Goal: Information Seeking & Learning: Learn about a topic

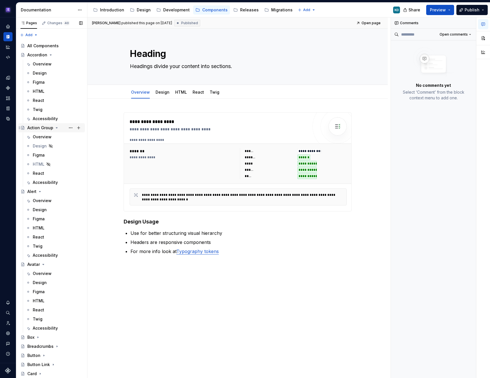
drag, startPoint x: 49, startPoint y: 53, endPoint x: 52, endPoint y: 67, distance: 13.9
click at [49, 53] on icon "Page tree" at bounding box center [50, 55] width 5 height 5
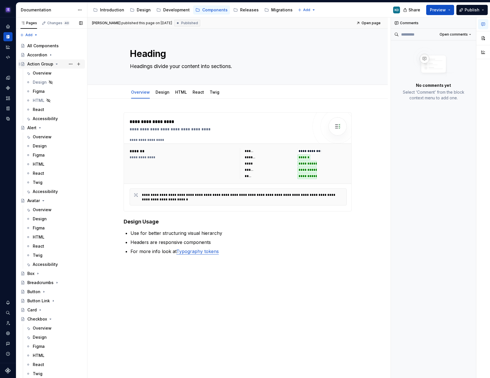
click at [56, 64] on icon "Page tree" at bounding box center [56, 64] width 1 height 1
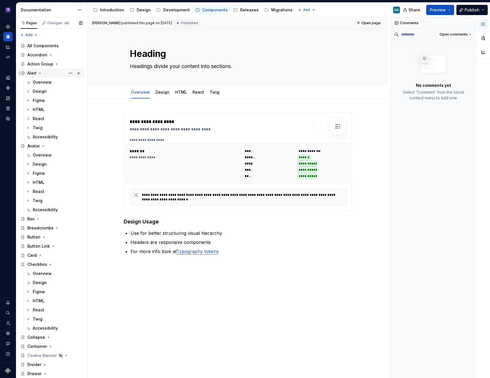
click at [41, 74] on icon "Page tree" at bounding box center [40, 73] width 5 height 5
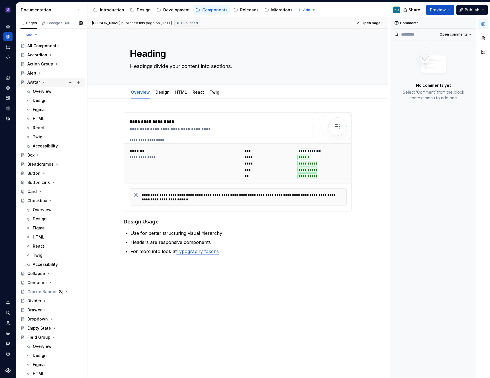
click at [44, 82] on icon "Page tree" at bounding box center [43, 82] width 5 height 5
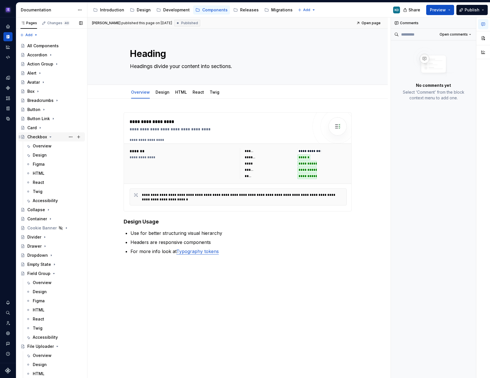
click at [49, 137] on icon "Page tree" at bounding box center [50, 137] width 5 height 5
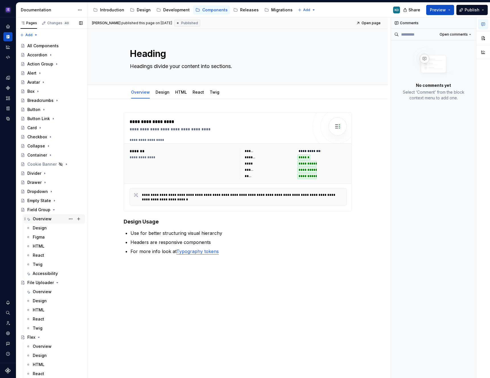
click at [51, 220] on div "Overview" at bounding box center [58, 219] width 50 height 8
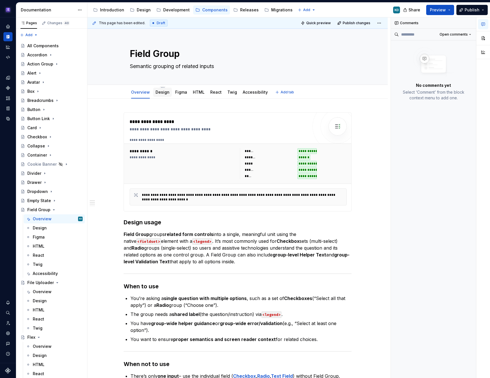
click at [161, 93] on link "Design" at bounding box center [163, 92] width 14 height 5
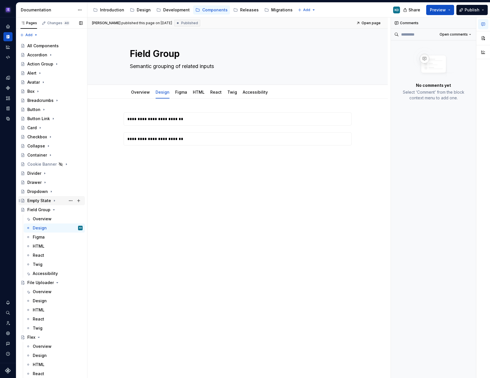
click at [54, 202] on icon "Page tree" at bounding box center [54, 201] width 5 height 5
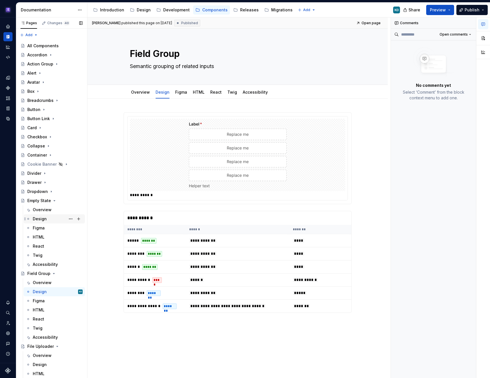
click at [46, 218] on div "Design" at bounding box center [58, 219] width 50 height 8
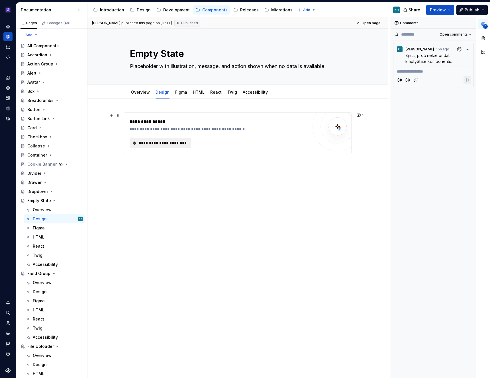
click at [165, 144] on span "**********" at bounding box center [163, 143] width 50 height 6
type textarea "*"
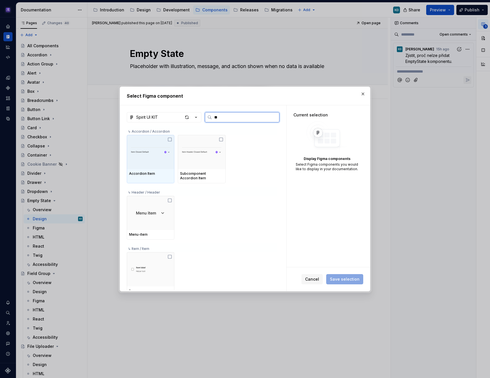
type input "*"
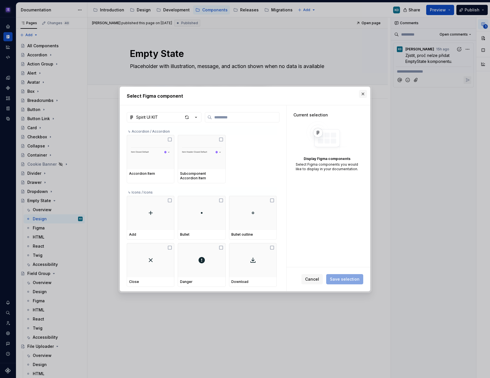
click at [362, 94] on button "button" at bounding box center [363, 94] width 8 height 8
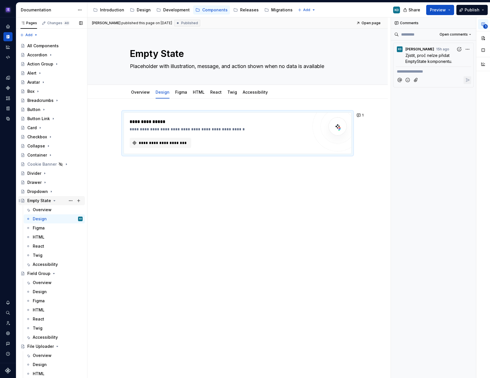
click at [53, 201] on icon "Page tree" at bounding box center [54, 201] width 5 height 5
click at [244, 94] on link "Accessibility" at bounding box center [255, 92] width 25 height 5
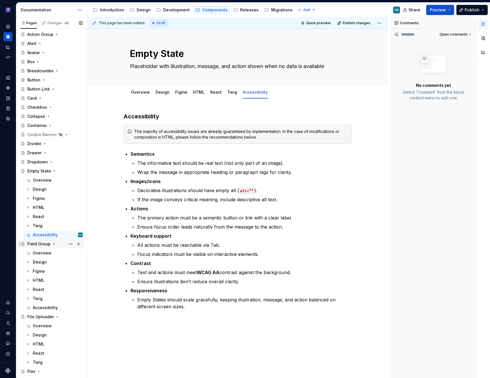
scroll to position [37, 0]
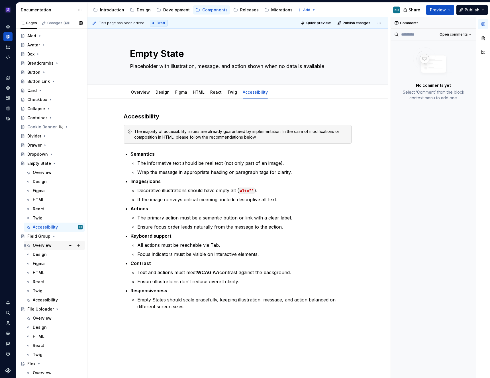
click at [42, 246] on div "Overview" at bounding box center [42, 246] width 19 height 6
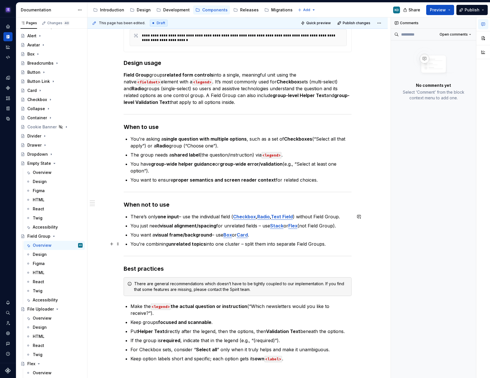
scroll to position [229, 0]
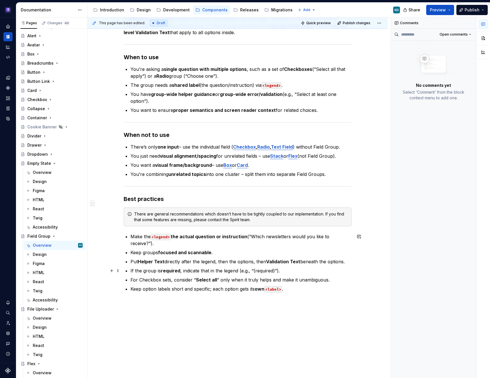
click at [258, 269] on p "If the group is required , indicate that in the legend (e.g., “(required)”)." at bounding box center [241, 271] width 221 height 7
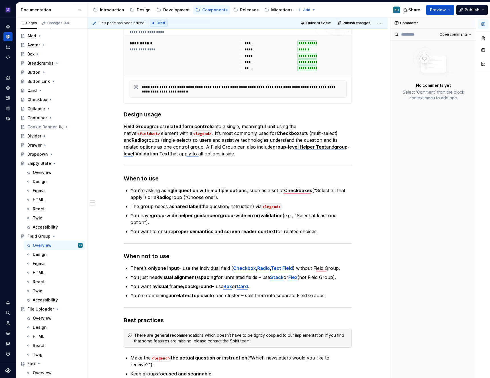
scroll to position [53, 0]
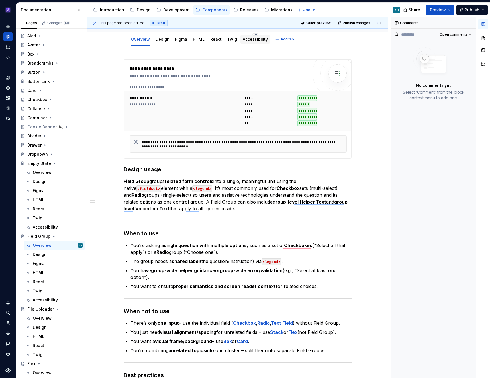
click at [251, 40] on link "Accessibility" at bounding box center [255, 39] width 25 height 5
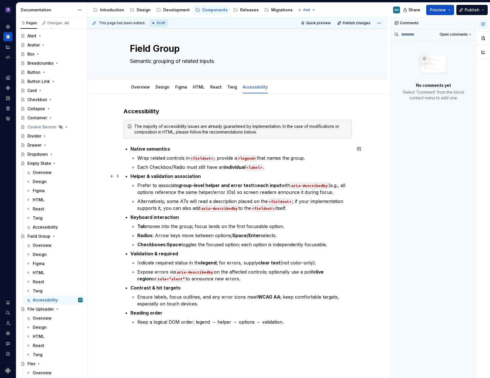
scroll to position [8, 0]
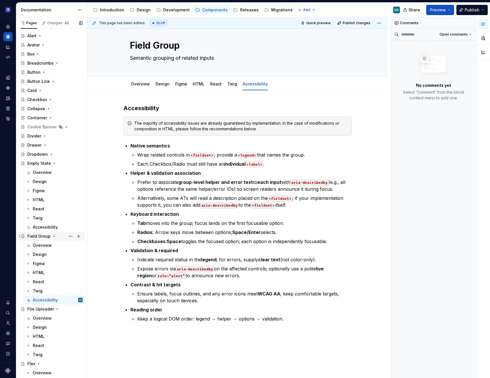
click at [54, 163] on icon "Page tree" at bounding box center [54, 163] width 1 height 1
click at [54, 173] on icon "Page tree" at bounding box center [54, 172] width 5 height 5
click at [50, 192] on div "Overview" at bounding box center [42, 191] width 19 height 6
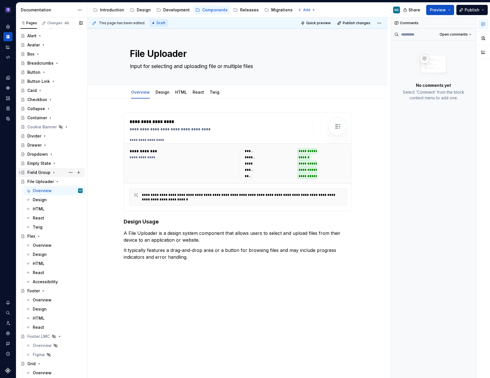
click at [53, 171] on icon "Page tree" at bounding box center [54, 172] width 5 height 5
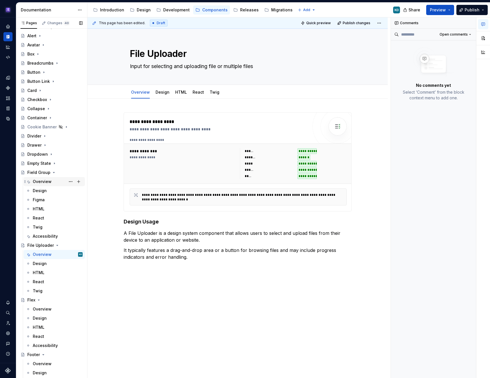
click at [48, 182] on div "Overview" at bounding box center [42, 182] width 19 height 6
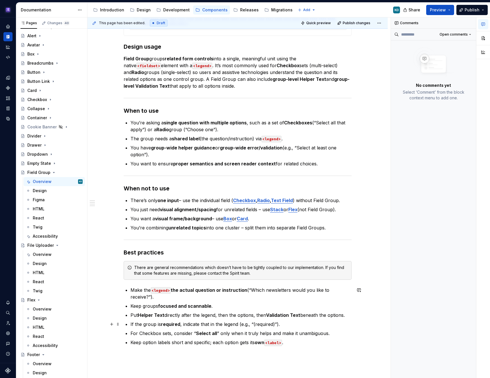
scroll to position [178, 0]
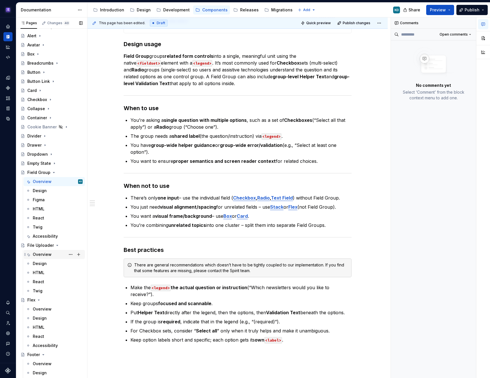
click at [46, 257] on div "Overview" at bounding box center [42, 255] width 19 height 6
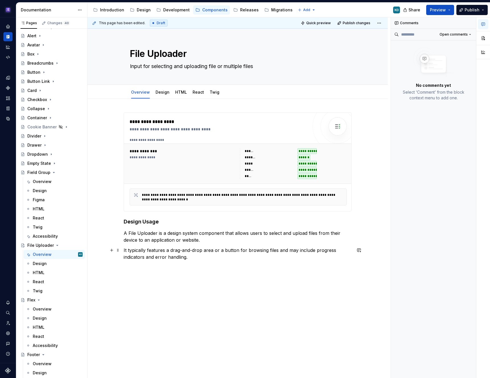
click at [199, 260] on p "It typically features a drag-and-drop area or a button for browsing files and m…" at bounding box center [238, 254] width 228 height 14
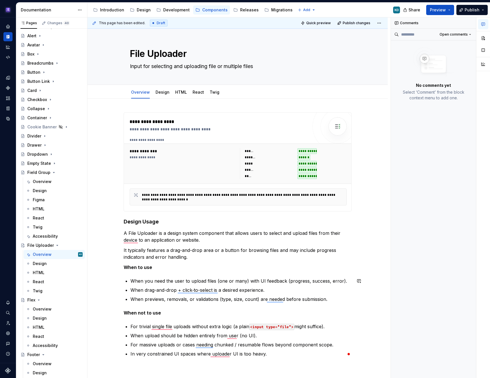
click at [153, 269] on div "**********" at bounding box center [238, 235] width 228 height 245
type textarea "*"
drag, startPoint x: 134, startPoint y: 281, endPoint x: 149, endPoint y: 281, distance: 15.1
click at [149, 269] on p "When you need the user to upload files (one or many) with UI feedback (progress…" at bounding box center [241, 281] width 221 height 7
drag, startPoint x: 132, startPoint y: 281, endPoint x: 161, endPoint y: 279, distance: 28.9
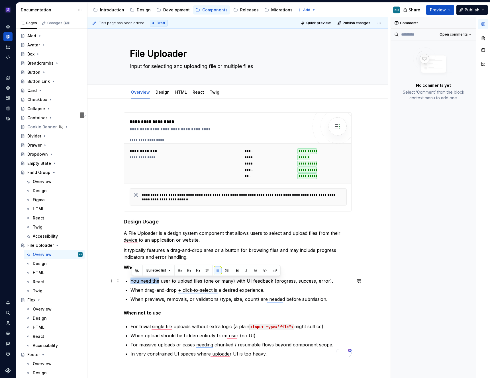
click at [161, 269] on p "You need the user to upload files (one or many) with UI feedback (progress, suc…" at bounding box center [241, 281] width 221 height 7
drag, startPoint x: 160, startPoint y: 282, endPoint x: 164, endPoint y: 282, distance: 4.3
click at [164, 269] on p "Provide user to upload files (one or many) with UI feedback (progress, success,…" at bounding box center [241, 281] width 221 height 7
click at [172, 269] on p "Provide user an upload files (one or many) with UI feedback (progress, success,…" at bounding box center [241, 281] width 221 height 7
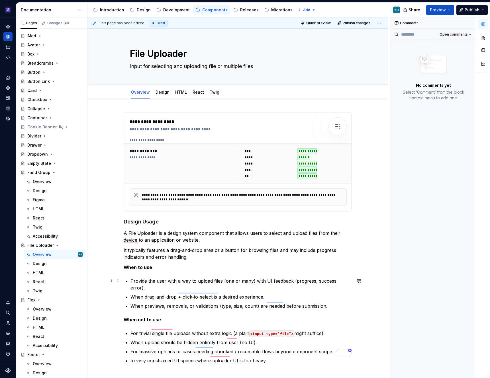
click at [246, 269] on p "Provide the user with a way to upload files (one or many) with UI feedback (pro…" at bounding box center [241, 285] width 221 height 14
drag, startPoint x: 296, startPoint y: 282, endPoint x: 316, endPoint y: 282, distance: 20.8
click at [316, 269] on p "Provide the user with a way to upload files (one or many) with UI feedback (pro…" at bounding box center [241, 285] width 221 height 14
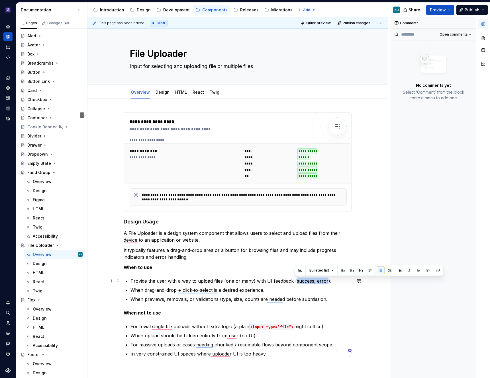
drag, startPoint x: 294, startPoint y: 282, endPoint x: 327, endPoint y: 281, distance: 32.2
click at [327, 269] on p "Provide the user with a way to upload files (one or many) with UI feedback (suc…" at bounding box center [241, 281] width 221 height 7
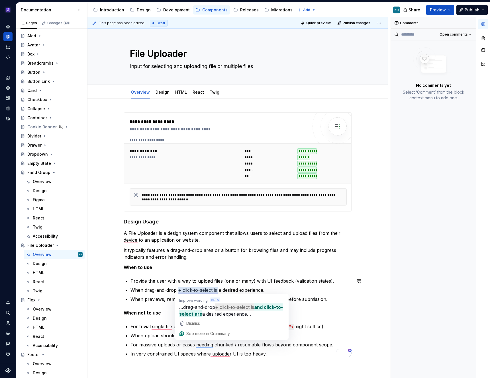
click at [154, 269] on p "When previews, removals, or validations (type, size, count) are needed before s…" at bounding box center [241, 299] width 221 height 7
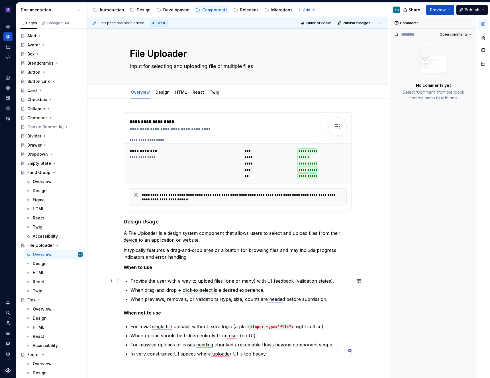
click at [132, 269] on p "Provide the user with a way to upload files (one or many) with UI feedback (val…" at bounding box center [241, 281] width 221 height 7
drag, startPoint x: 132, startPoint y: 290, endPoint x: 145, endPoint y: 290, distance: 13.1
click at [145, 269] on p "When drag-and-drop + click‐to-select is a desired experience." at bounding box center [241, 290] width 221 height 7
drag, startPoint x: 133, startPoint y: 300, endPoint x: 144, endPoint y: 300, distance: 11.1
click at [144, 269] on p "When previews, removals, or validations (type, size, count) are needed before s…" at bounding box center [241, 299] width 221 height 7
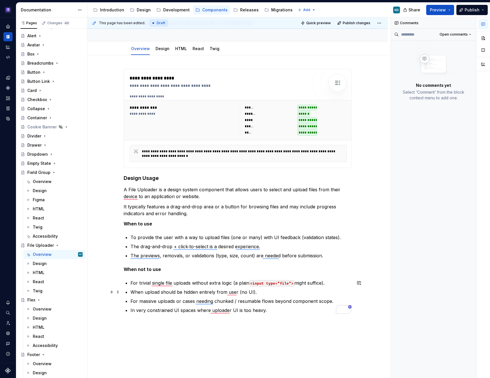
scroll to position [44, 0]
click at [211, 269] on p "For trivial single file uploads without extra logic (a plain <input type="file"…" at bounding box center [241, 282] width 221 height 7
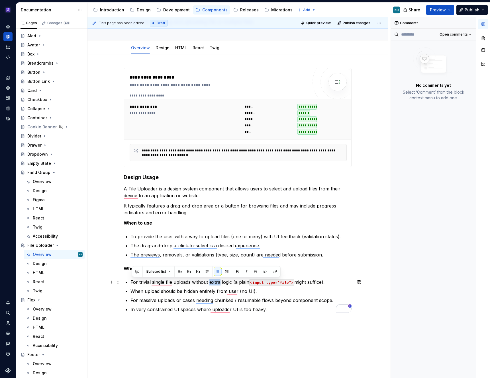
click at [211, 269] on p "For trivial single file uploads without extra logic (a plain <input type="file"…" at bounding box center [241, 282] width 221 height 7
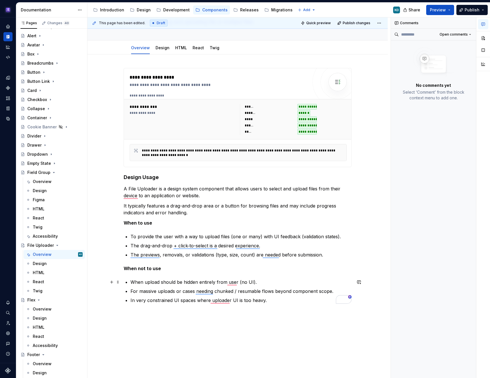
click at [163, 269] on p "When upload should be hidden entirely from user (no UI)." at bounding box center [241, 282] width 221 height 7
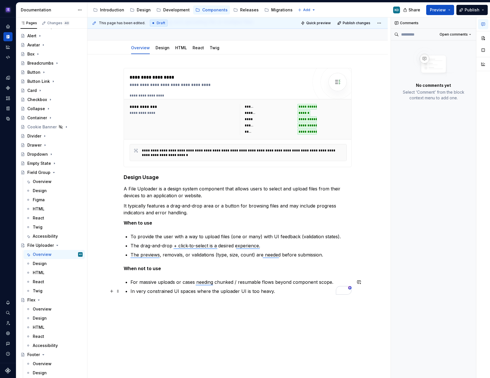
click at [246, 269] on p "In very constrained UI spaces where the uploader UI is too heavy." at bounding box center [241, 291] width 221 height 7
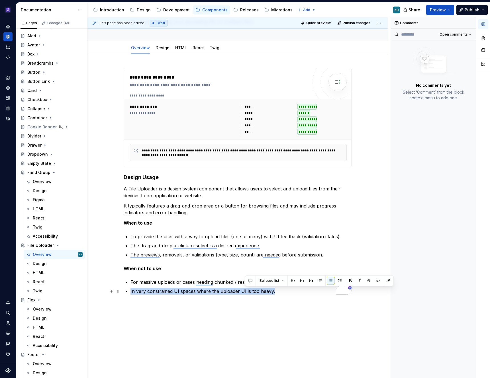
click at [246, 269] on p "In very constrained UI spaces where the uploader UI is too heavy." at bounding box center [241, 291] width 221 height 7
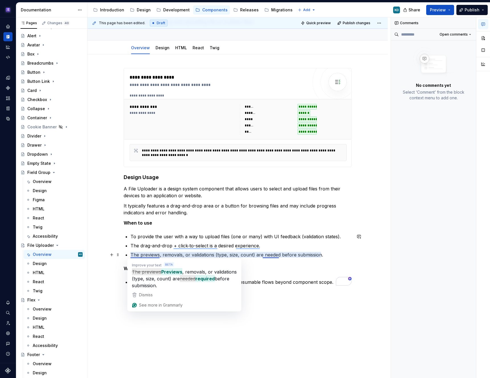
click at [140, 256] on p "The previews, removals, or validations (type, size, count) are needed before su…" at bounding box center [241, 255] width 221 height 7
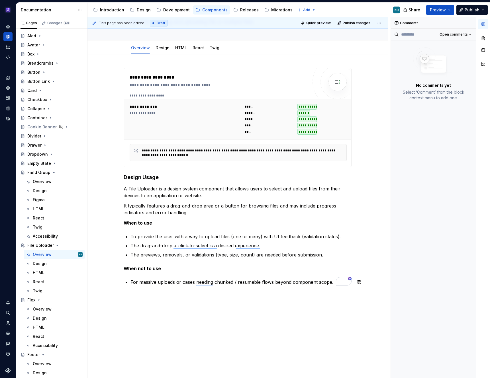
click at [192, 269] on div "**********" at bounding box center [237, 230] width 300 height 352
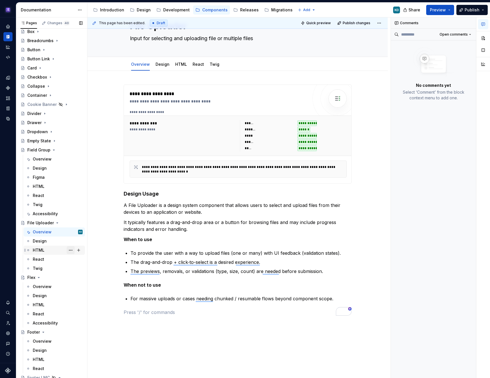
scroll to position [61, 0]
click at [233, 64] on span "Add tab" at bounding box center [238, 64] width 13 height 5
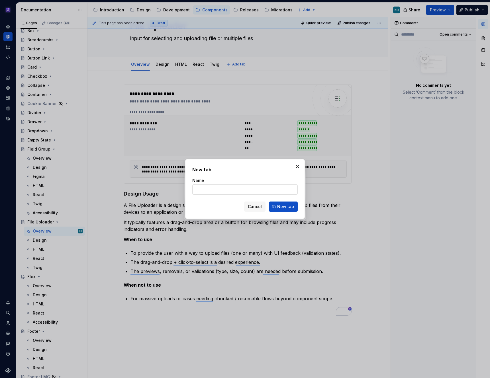
type textarea "*"
type input "Accessibility"
click at [286, 207] on span "New tab" at bounding box center [285, 207] width 17 height 6
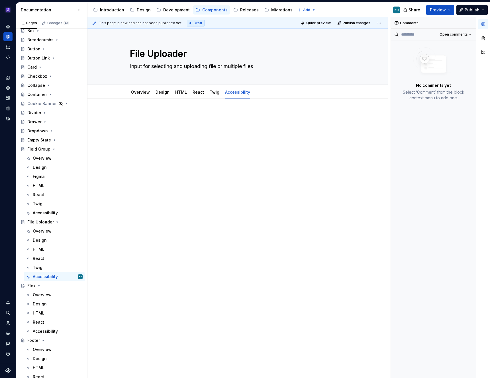
click at [190, 156] on div "This page is new and has not been published yet. Draft Quick preview Publish ch…" at bounding box center [238, 197] width 303 height 361
click at [157, 135] on div at bounding box center [238, 127] width 228 height 28
paste div "To enrich screen reader interactions, please activate Accessibility in Grammarl…"
type textarea "*"
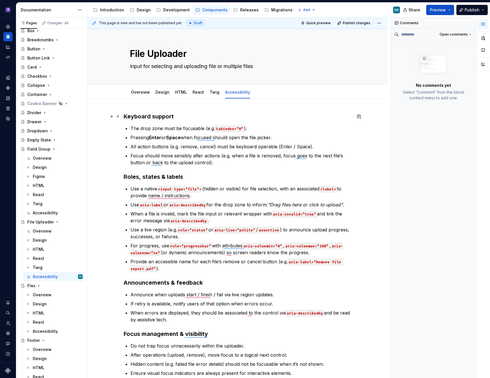
click at [125, 114] on h3 "Keyboard support" at bounding box center [238, 117] width 228 height 8
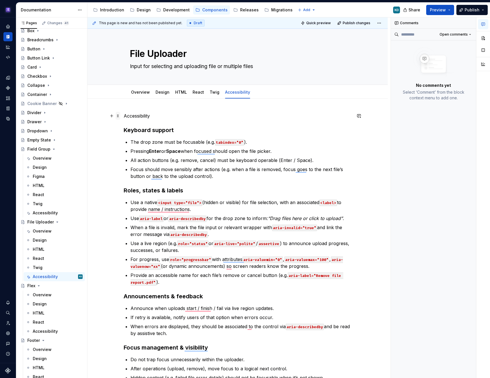
click at [120, 115] on span at bounding box center [118, 116] width 5 height 8
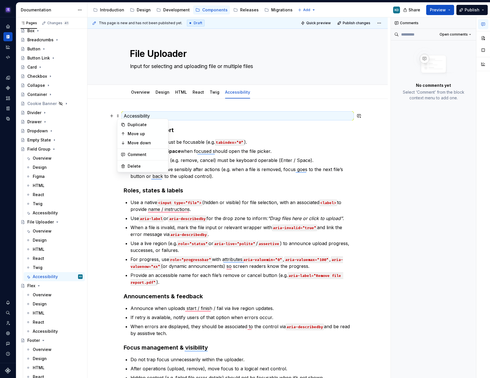
click at [139, 115] on p "Accessibility" at bounding box center [238, 116] width 228 height 7
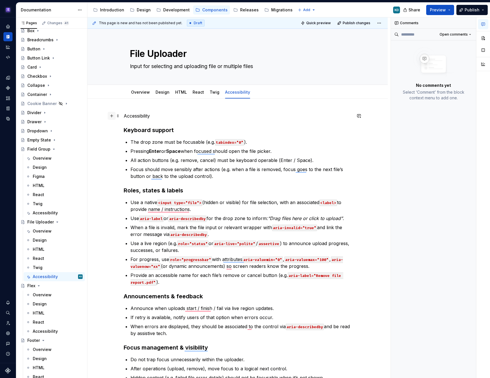
click at [114, 115] on button "button" at bounding box center [112, 116] width 8 height 8
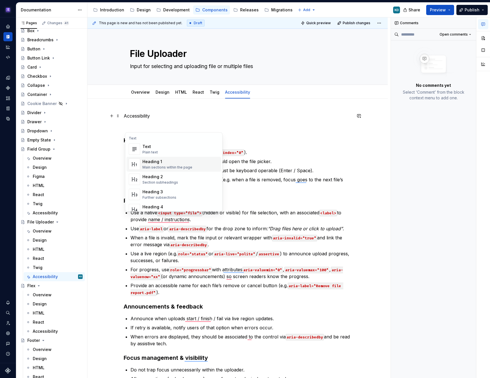
click at [157, 162] on div "Heading 1" at bounding box center [167, 162] width 50 height 6
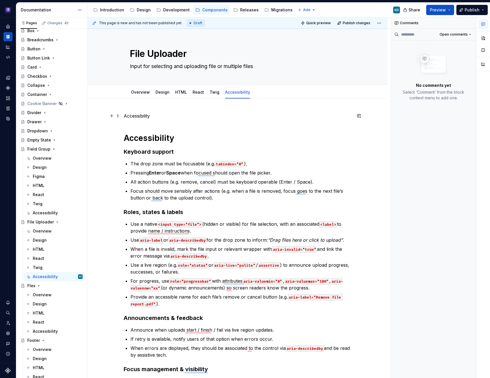
click at [138, 117] on p "Accessibility" at bounding box center [238, 116] width 228 height 7
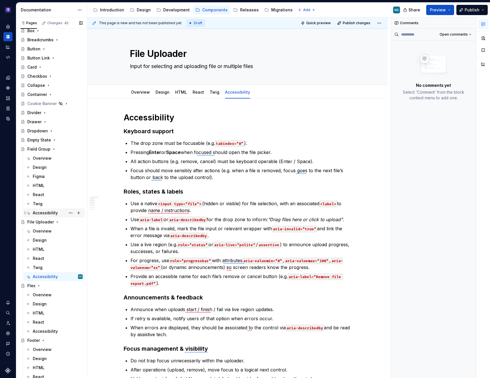
click at [50, 213] on div "Accessibility" at bounding box center [45, 213] width 25 height 6
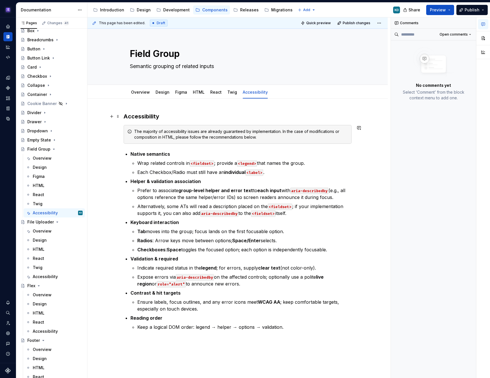
click at [149, 118] on h3 "Accessibility" at bounding box center [238, 117] width 228 height 8
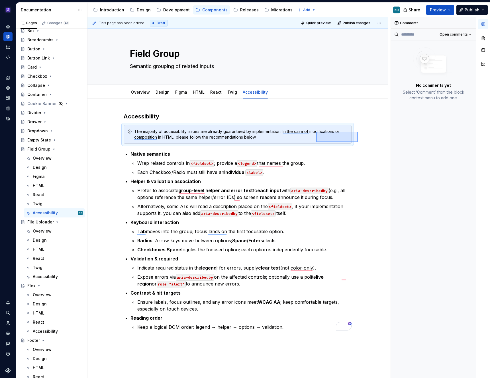
drag, startPoint x: 358, startPoint y: 142, endPoint x: 316, endPoint y: 132, distance: 42.8
click at [316, 132] on div "This page has been edited. Draft Quick preview Publish changes Field Group Sema…" at bounding box center [238, 197] width 303 height 361
copy h3 "Accessibility"
click at [50, 269] on div "Accessibility" at bounding box center [45, 277] width 25 height 6
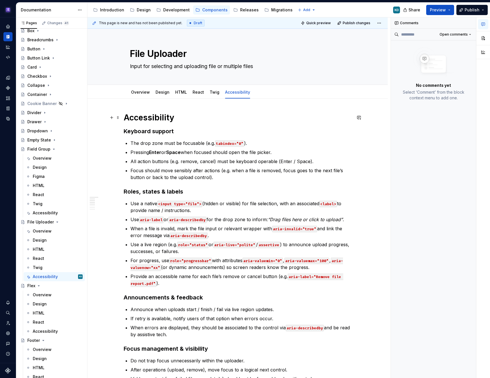
click at [180, 118] on h1 "Accessibility" at bounding box center [238, 118] width 228 height 10
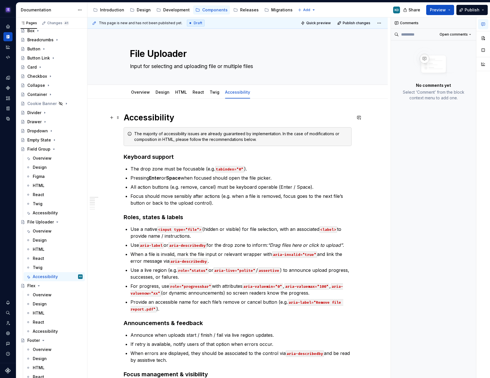
click at [168, 116] on h1 "Accessibility" at bounding box center [238, 118] width 228 height 10
click at [486, 36] on button "button" at bounding box center [483, 38] width 10 height 10
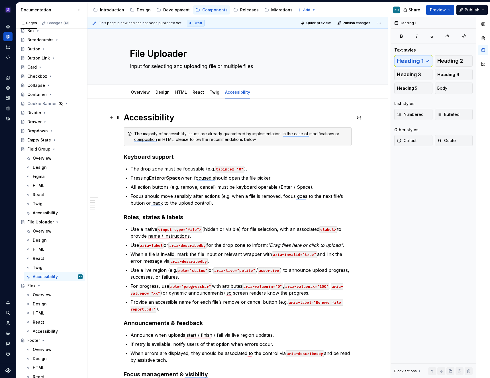
click at [164, 117] on h1 "Accessibility" at bounding box center [238, 118] width 228 height 10
click at [455, 61] on span "Heading 2" at bounding box center [450, 61] width 26 height 6
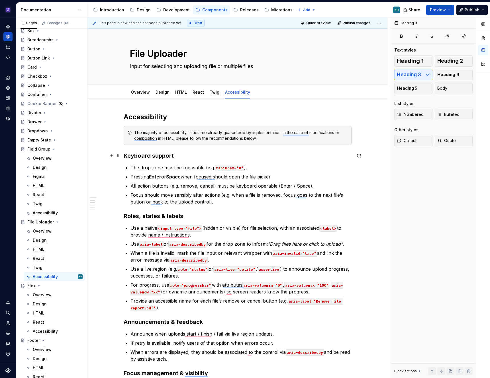
click at [268, 155] on h3 "Keyboard support" at bounding box center [238, 156] width 228 height 8
type textarea "*"
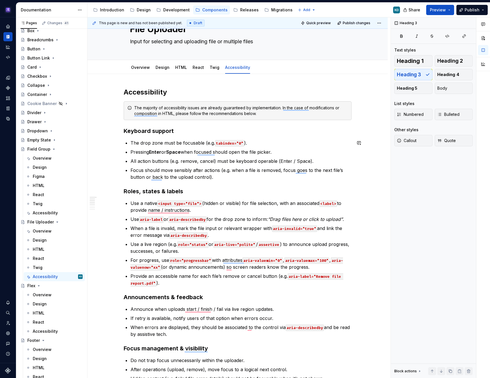
scroll to position [25, 0]
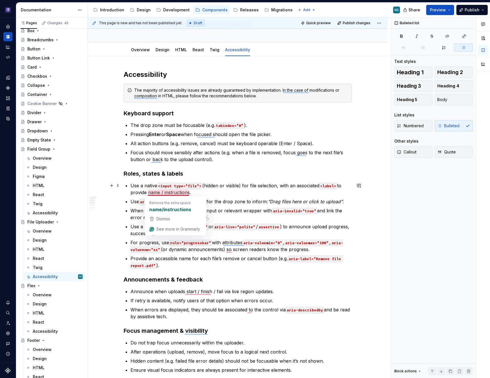
click at [163, 193] on p "Use a native <input type="file"> (hidden or visible) for file selection, with a…" at bounding box center [241, 189] width 221 height 14
click at [185, 251] on p "For progress, use role="progressbar" with attributes aria-valuemin="0" , aria-v…" at bounding box center [241, 246] width 221 height 14
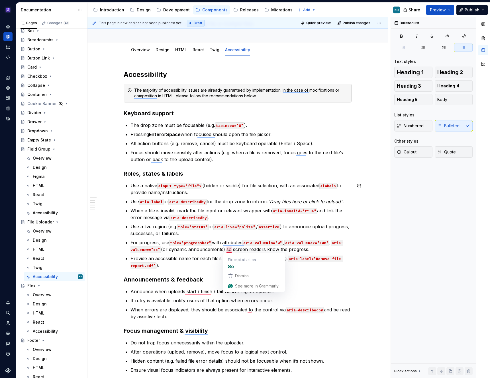
click at [199, 257] on p "Provide an accessible name for each file’s remove or cancel button (e.g. aria-l…" at bounding box center [241, 262] width 221 height 14
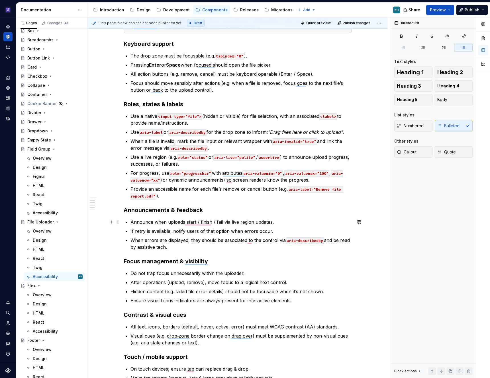
click at [198, 222] on p "Announce when uploads start / finish / fail via live region updates." at bounding box center [241, 222] width 221 height 7
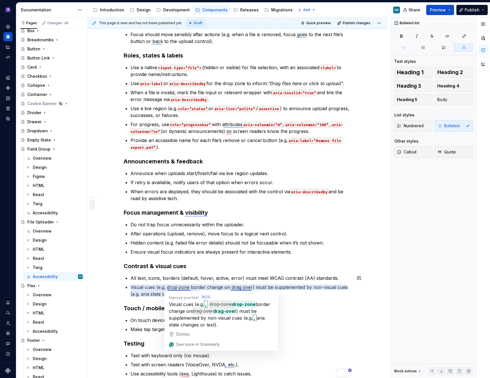
click at [146, 329] on p "Make tap targets (remove, retry) large enough to reliably activate." at bounding box center [241, 329] width 221 height 7
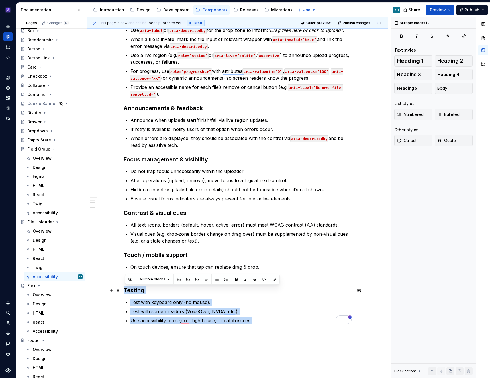
drag, startPoint x: 264, startPoint y: 322, endPoint x: 123, endPoint y: 289, distance: 145.4
click at [123, 289] on div "Accessibility The majority of accessibility issues are already guaranteed by im…" at bounding box center [237, 165] width 300 height 560
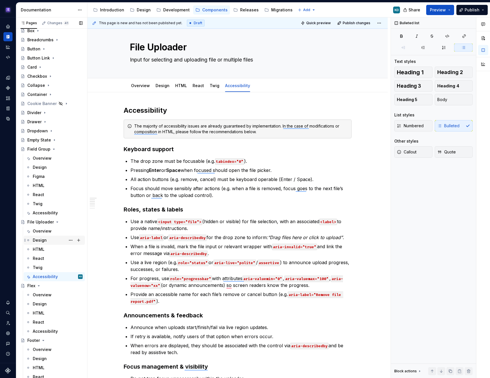
click at [42, 239] on div "Design" at bounding box center [40, 241] width 14 height 6
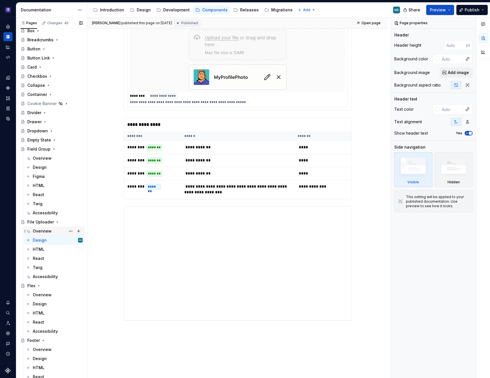
click at [54, 231] on div "Overview" at bounding box center [58, 231] width 50 height 8
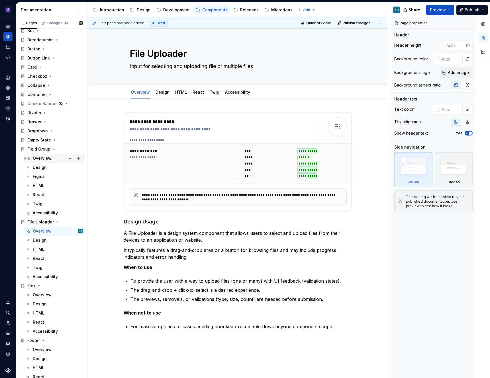
click at [50, 160] on div "Overview" at bounding box center [42, 159] width 19 height 6
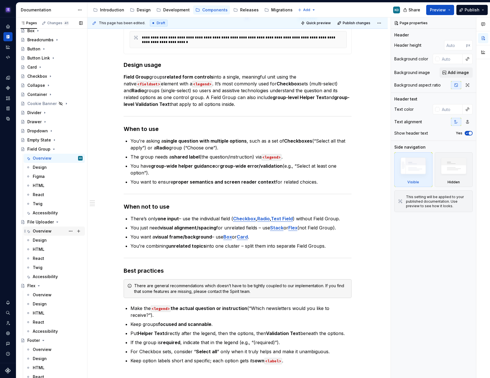
click at [43, 231] on div "Overview" at bounding box center [42, 232] width 19 height 6
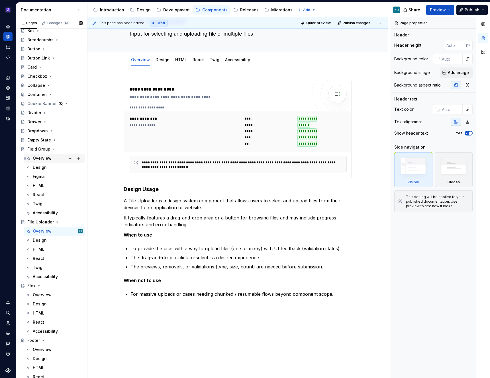
click at [49, 158] on div "Overview" at bounding box center [42, 159] width 19 height 6
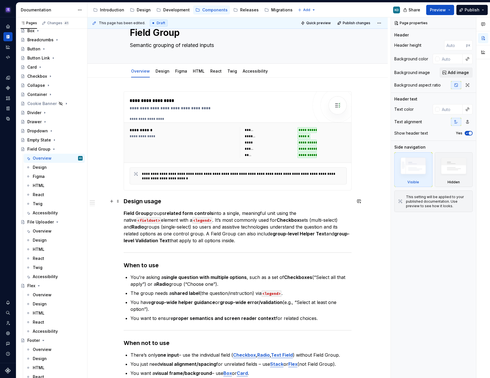
click at [140, 200] on strong "Design usage" at bounding box center [143, 201] width 38 height 7
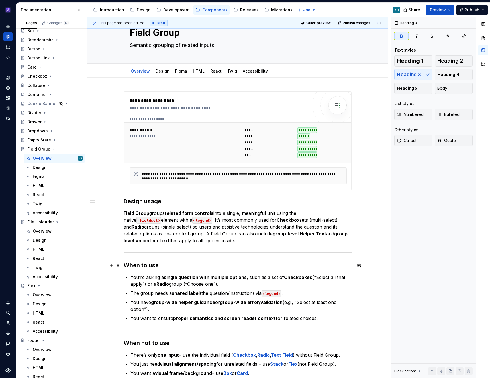
click at [141, 266] on strong "When to use" at bounding box center [141, 265] width 35 height 7
click at [48, 229] on div "Overview" at bounding box center [42, 232] width 19 height 6
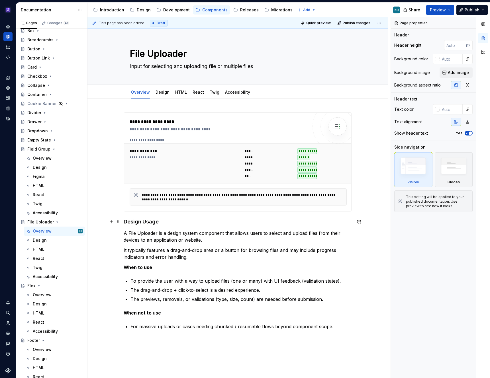
click at [150, 222] on h4 "Design Usage" at bounding box center [238, 222] width 228 height 7
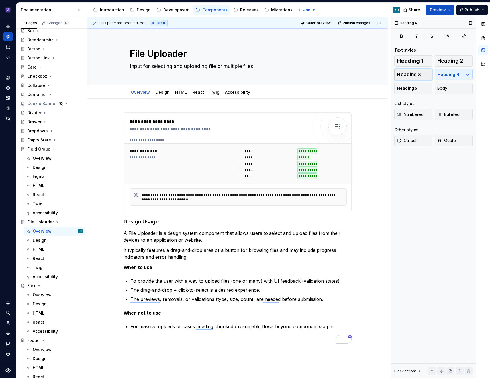
click at [408, 74] on span "Heading 3" at bounding box center [409, 75] width 24 height 6
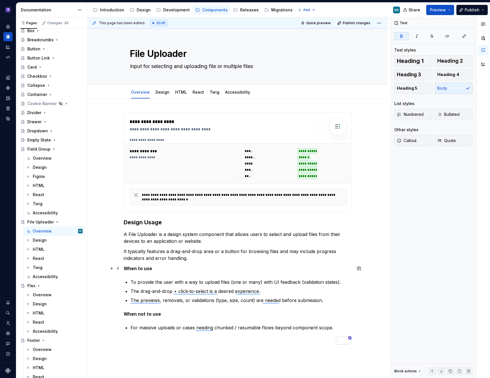
click at [148, 271] on strong "When to use" at bounding box center [138, 269] width 28 height 6
click at [421, 73] on button "Heading 3" at bounding box center [413, 74] width 38 height 11
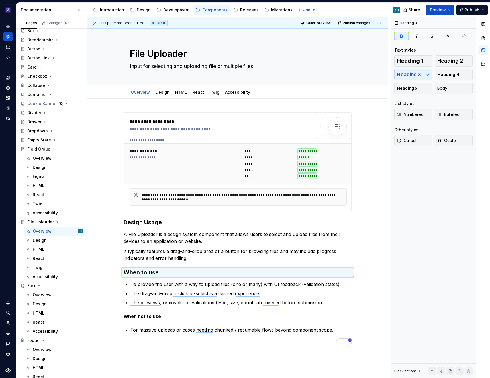
type textarea "*"
click at [155, 319] on strong "When not to use" at bounding box center [142, 317] width 37 height 6
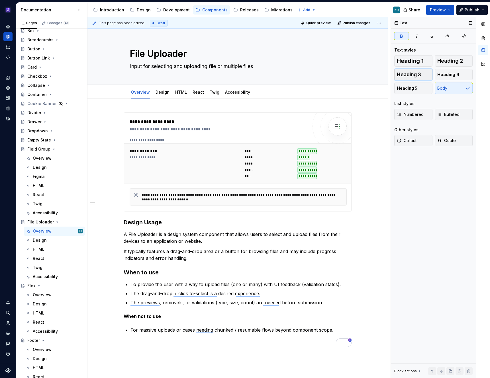
click at [415, 76] on span "Heading 3" at bounding box center [409, 75] width 24 height 6
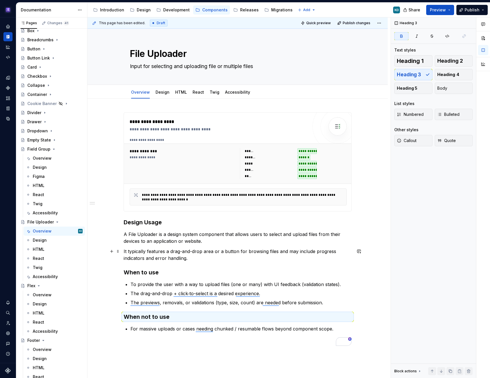
click at [194, 262] on p "It typically features a drag-and-drop area or a button for browsing files and m…" at bounding box center [238, 255] width 228 height 14
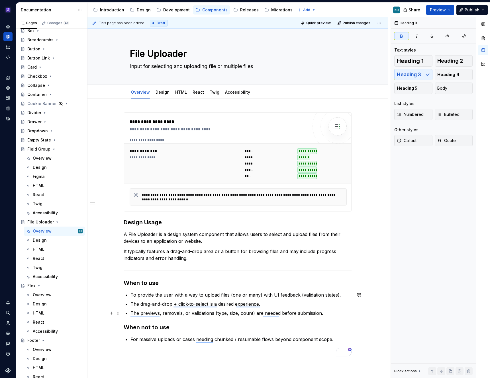
click at [331, 312] on p "The previews, removals, or validations (type, size, count) are needed before su…" at bounding box center [241, 313] width 221 height 7
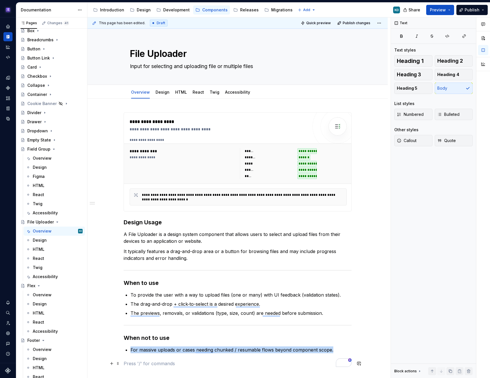
click at [181, 361] on p "To enrich screen reader interactions, please activate Accessibility in Grammarl…" at bounding box center [238, 364] width 228 height 7
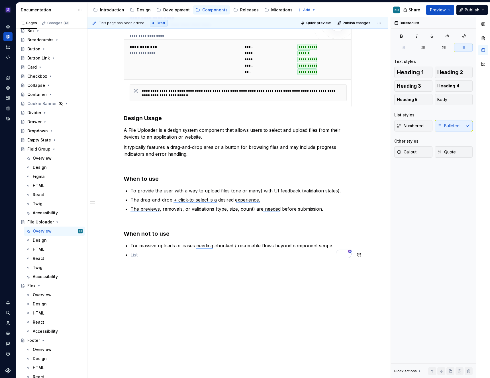
scroll to position [95, 0]
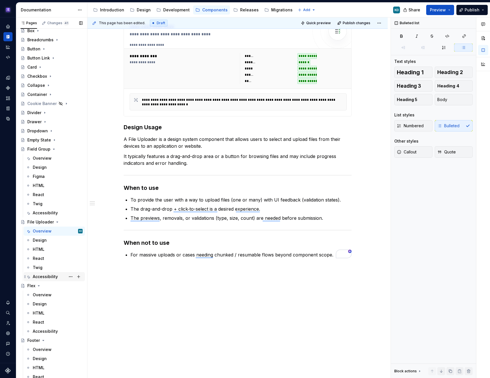
click at [43, 276] on div "Accessibility" at bounding box center [45, 277] width 25 height 6
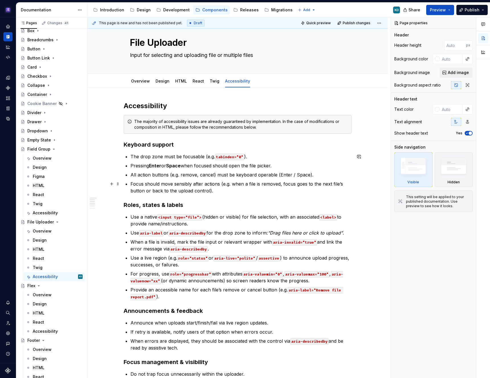
scroll to position [1, 0]
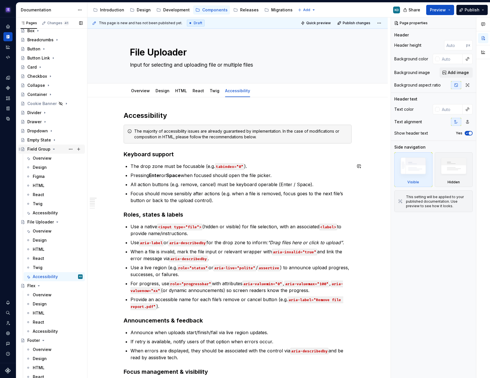
click at [54, 149] on icon "Page tree" at bounding box center [54, 149] width 5 height 5
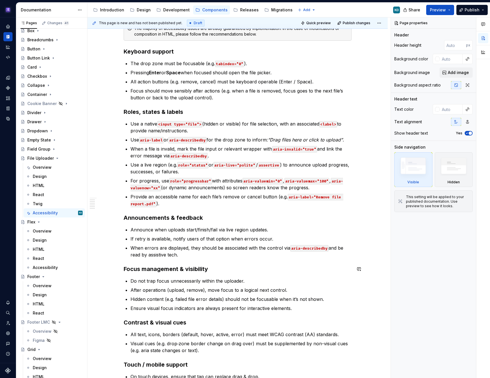
scroll to position [104, 0]
click at [49, 167] on div "Overview" at bounding box center [42, 168] width 19 height 6
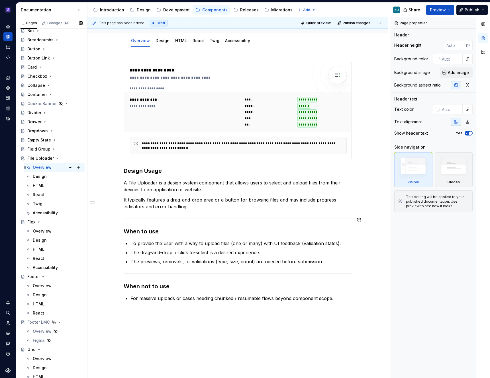
scroll to position [52, 0]
click at [201, 244] on p "To provide the user with a way to upload files (one or many) with UI feedback (…" at bounding box center [241, 243] width 221 height 7
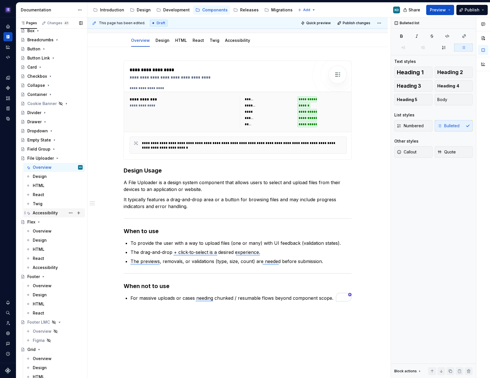
click at [48, 213] on div "Accessibility" at bounding box center [45, 213] width 25 height 6
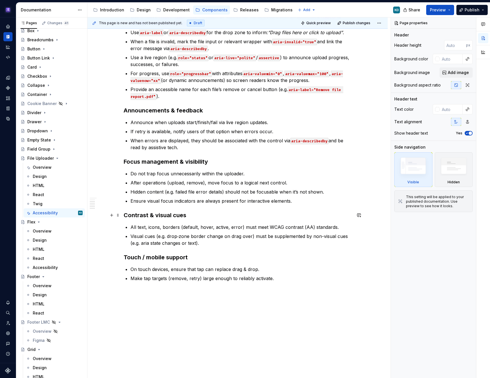
scroll to position [224, 0]
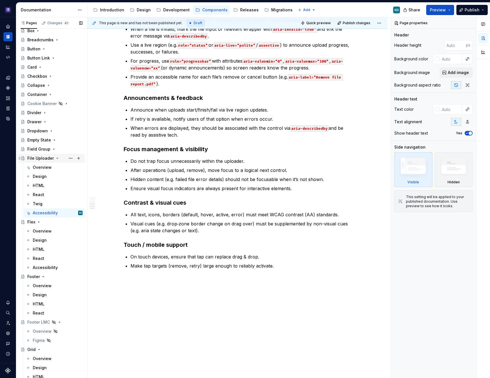
click at [57, 158] on icon "Page tree" at bounding box center [57, 158] width 5 height 5
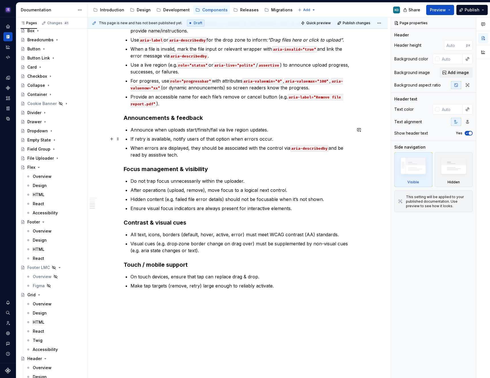
scroll to position [203, 0]
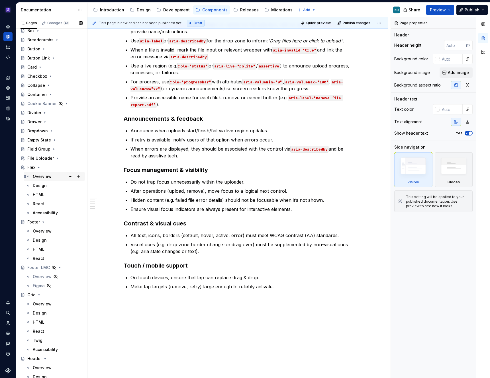
click at [42, 178] on div "Overview" at bounding box center [42, 177] width 19 height 6
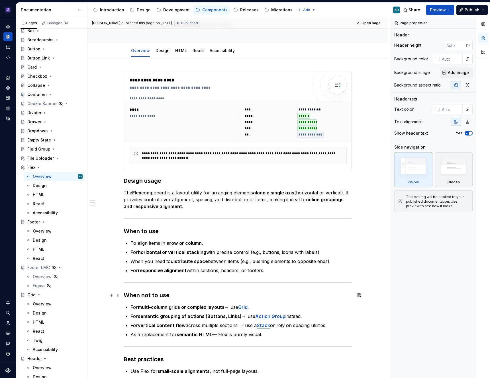
scroll to position [45, 0]
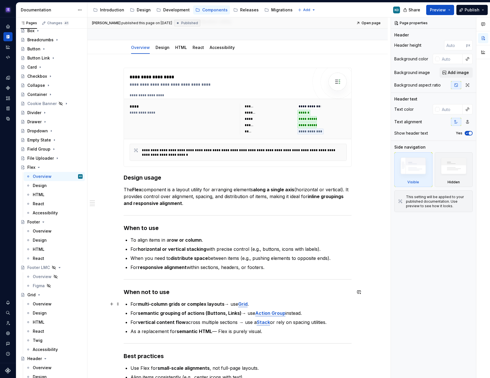
click at [233, 303] on p "For multi-column grids or complex layouts → use Grid ." at bounding box center [241, 304] width 221 height 7
type textarea "*"
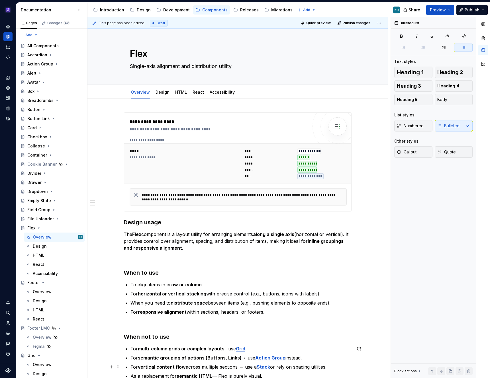
scroll to position [45, 0]
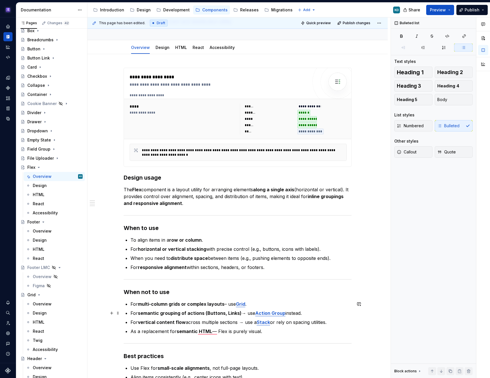
click at [247, 314] on p "For semantic grouping of actions (Buttons, Links) → use Action Group instead." at bounding box center [241, 313] width 221 height 7
click at [245, 323] on p "For vertical content flow across multiple sections → use a Stack or rely on spa…" at bounding box center [241, 322] width 221 height 7
click at [219, 331] on p "As a replacement for semantic HTML — Flex is purely visual." at bounding box center [241, 331] width 221 height 7
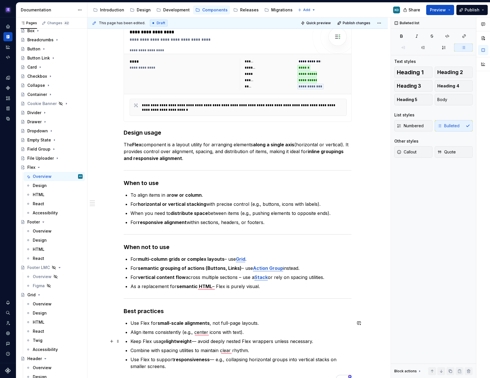
scroll to position [0, 0]
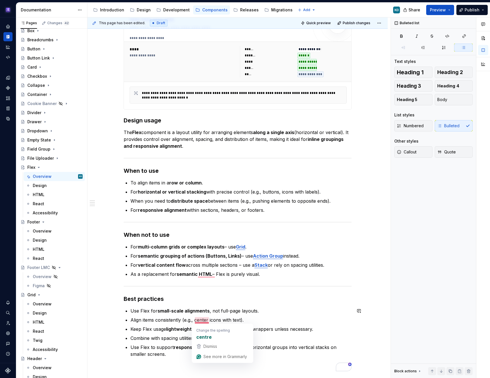
click at [144, 332] on p "Keep Flex usage lightweight — avoid deeply nested Flex wrappers unless necessar…" at bounding box center [241, 329] width 221 height 7
click at [199, 329] on p "Keep Flex usage lightweight — avoid deeply nested Flex wrappers unless necessar…" at bounding box center [241, 329] width 221 height 7
click at [217, 348] on p "Use Flex to support responsiveness — e.g., collapsing horizontal groups into ve…" at bounding box center [241, 351] width 221 height 14
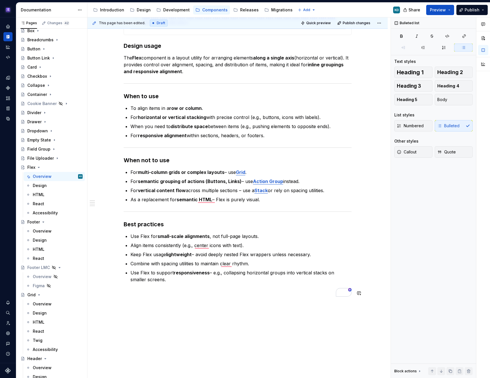
scroll to position [164, 0]
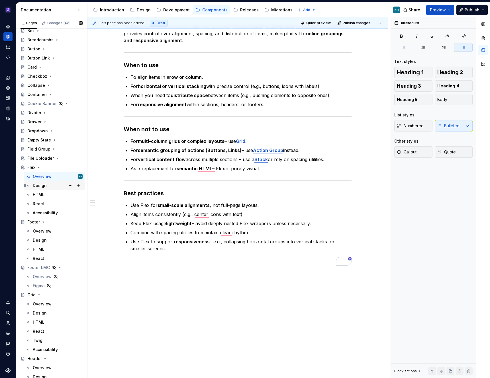
click at [42, 187] on div "Design" at bounding box center [40, 186] width 14 height 6
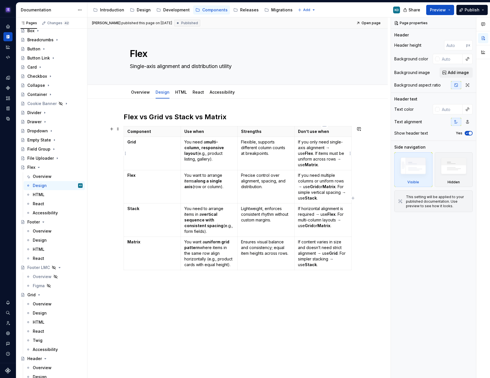
click at [331, 148] on p "If you only need single-axis alignment → use Flex . If items must be uniform ac…" at bounding box center [323, 153] width 50 height 28
type textarea "*"
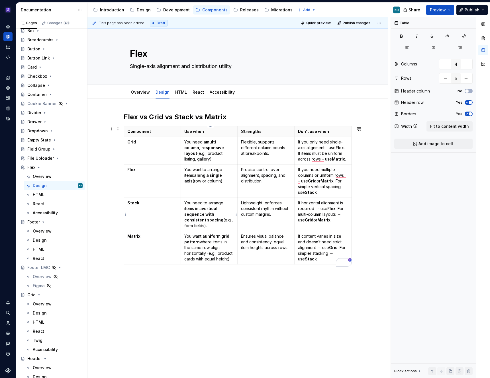
click at [223, 227] on p "You need to arrange items in a vertical sequence with consistent spacing (e.g.,…" at bounding box center [209, 214] width 50 height 28
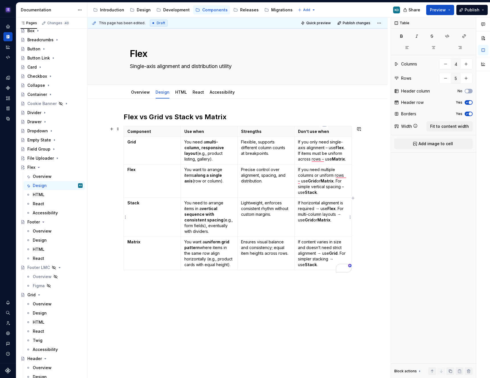
click at [321, 209] on p "If horizontal alignment is required → use Flex . For multi-column layouts → use…" at bounding box center [323, 211] width 50 height 23
click at [343, 214] on p "If horizontal alignment is required – use Flex . For multi-column layouts → use…" at bounding box center [323, 211] width 50 height 23
click at [323, 253] on p "If content varies in size and doesn’t need strict alignment → use Grid . For si…" at bounding box center [323, 253] width 50 height 28
click at [220, 93] on link "Accessibility" at bounding box center [222, 92] width 25 height 5
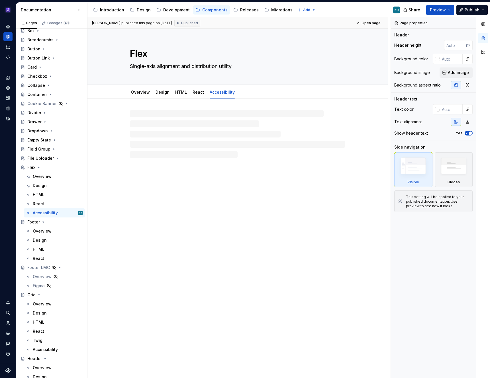
type textarea "*"
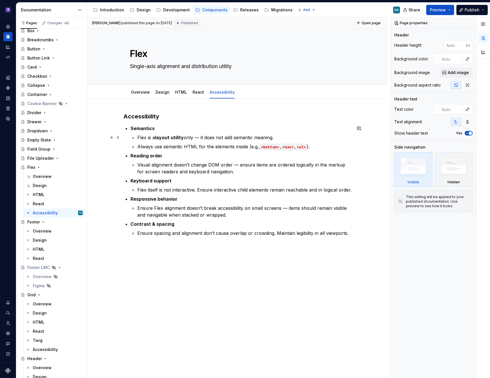
click at [200, 138] on p "Flex is a layout utility only — it does not add semantic meaning." at bounding box center [244, 137] width 214 height 7
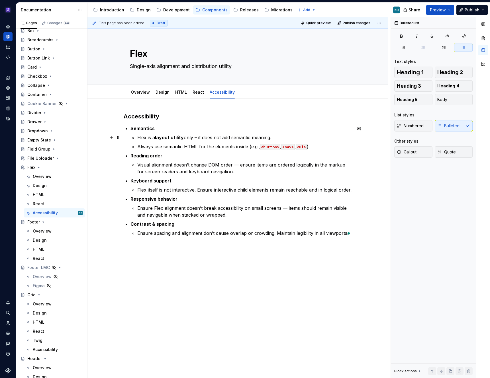
click at [292, 139] on p "Flex is a layout utility only – it does not add semantic meaning." at bounding box center [244, 137] width 214 height 7
click at [239, 163] on p "Visual alignment doesn’t change DOM order — ensure items are ordered logically …" at bounding box center [244, 169] width 214 height 14
click at [289, 140] on p "Flex is a layout utility only – it does not add semantic meaning." at bounding box center [244, 137] width 214 height 7
click at [139, 94] on link "Overview" at bounding box center [140, 92] width 19 height 5
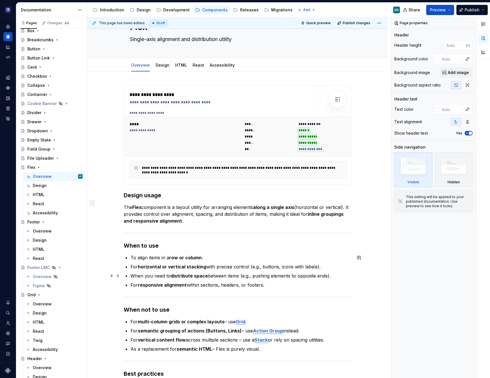
scroll to position [41, 0]
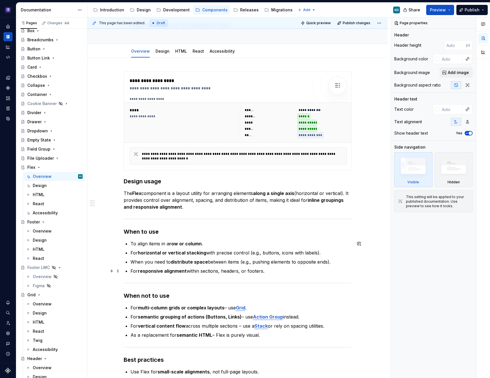
type textarea "*"
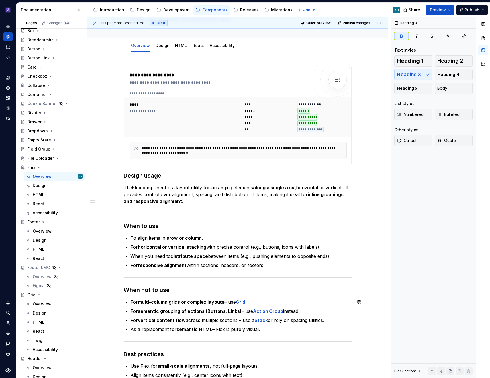
click at [271, 333] on div "**********" at bounding box center [238, 246] width 228 height 361
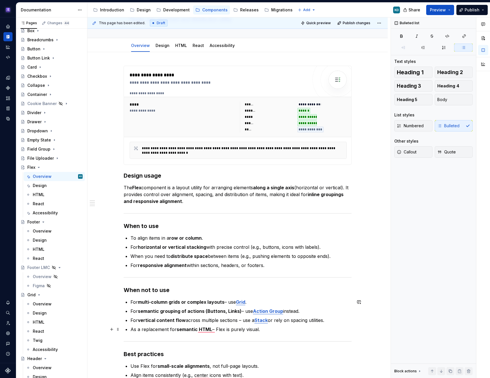
click at [267, 332] on p "As a replacement for semantic HTML – Flex is purely visual." at bounding box center [241, 329] width 221 height 7
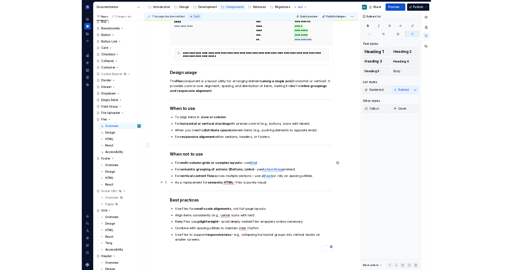
scroll to position [0, 0]
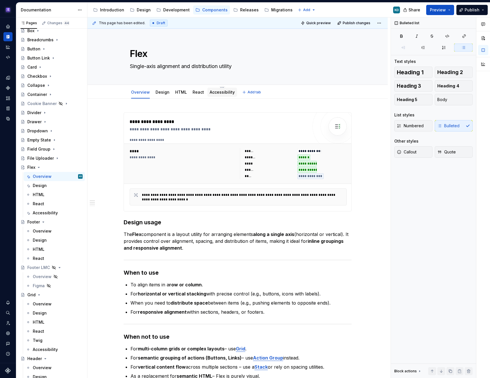
click at [219, 91] on link "Accessibility" at bounding box center [222, 92] width 25 height 5
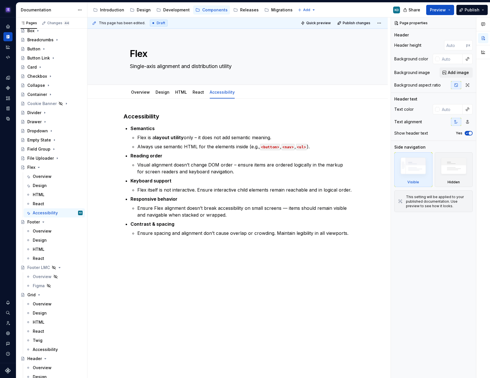
type textarea "*"
click at [284, 138] on p "Flex is a layout utility only – it does not add semantic meaning." at bounding box center [244, 137] width 214 height 7
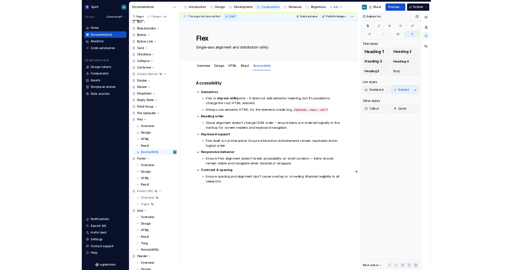
scroll to position [61, 0]
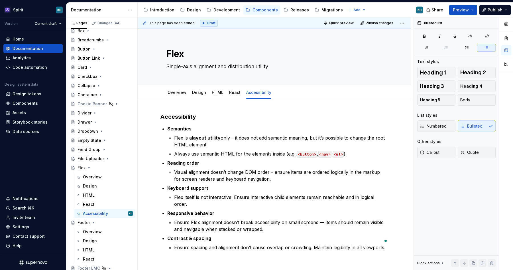
type textarea "*"
